Goal: Navigation & Orientation: Find specific page/section

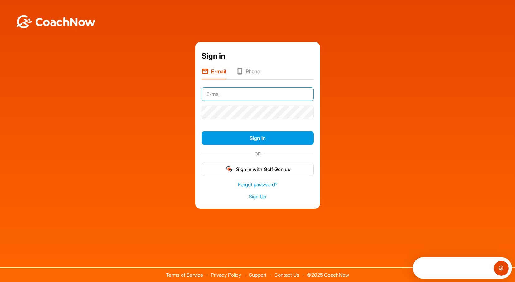
type input "[PERSON_NAME][EMAIL_ADDRESS][DOMAIN_NAME]"
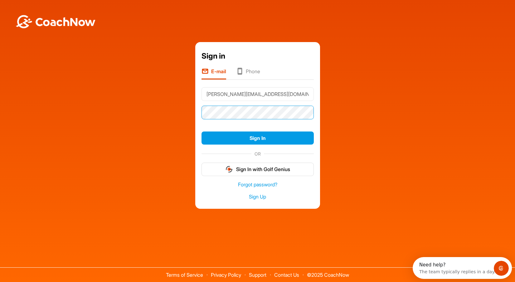
click at [257, 138] on button "Sign In" at bounding box center [257, 138] width 112 height 13
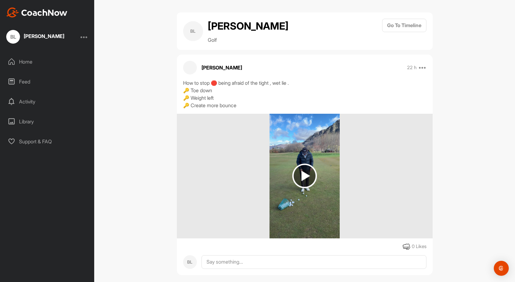
click at [312, 173] on img at bounding box center [304, 176] width 25 height 25
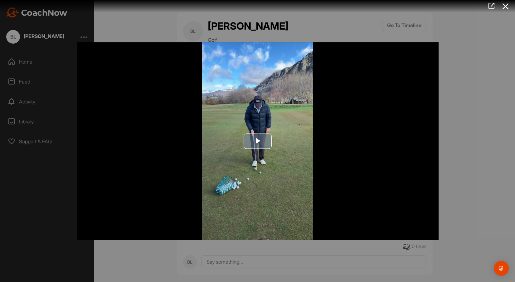
click at [258, 141] on span "Video Player" at bounding box center [258, 141] width 0 height 0
